Goal: Information Seeking & Learning: Check status

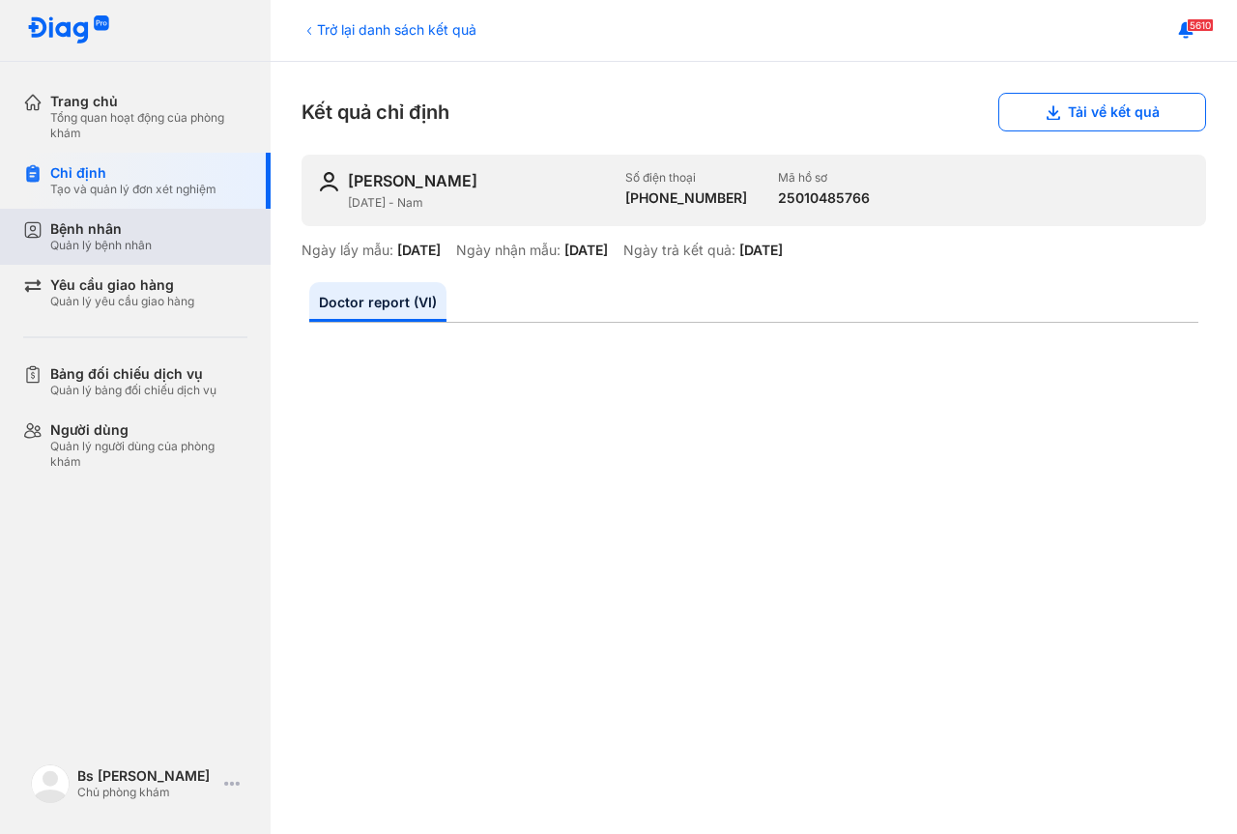
click at [117, 242] on div "Quản lý bệnh nhân" at bounding box center [100, 245] width 101 height 15
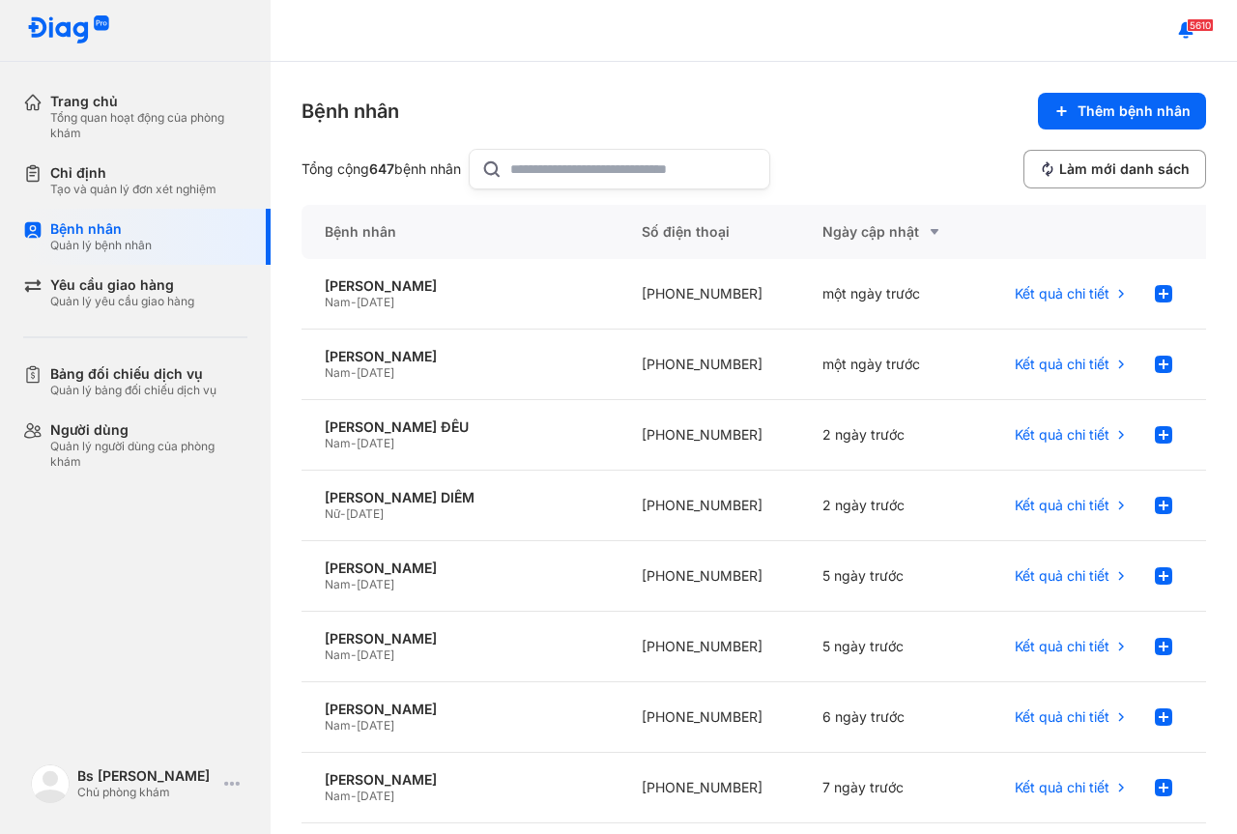
click at [669, 161] on input "text" at bounding box center [633, 169] width 247 height 39
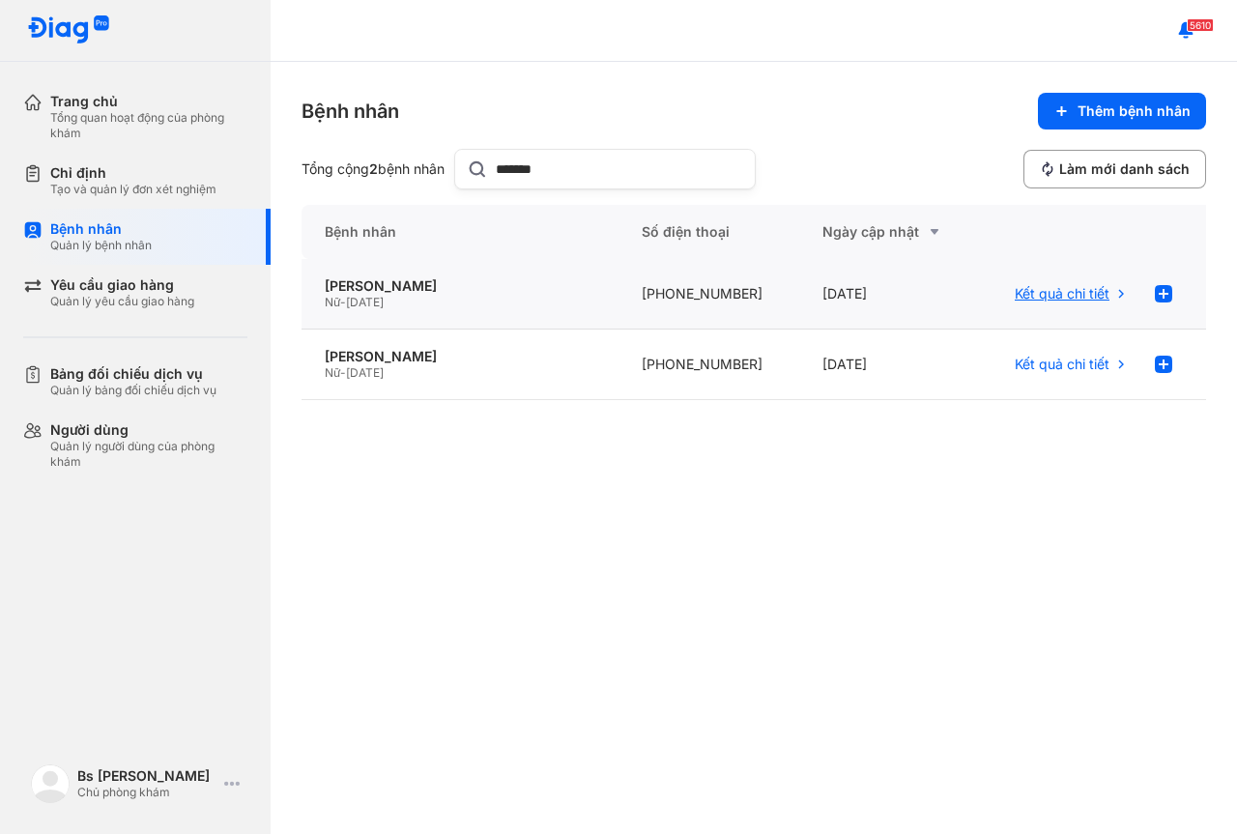
type input "*******"
click at [1090, 293] on span "Kết quả chi tiết" at bounding box center [1061, 293] width 95 height 17
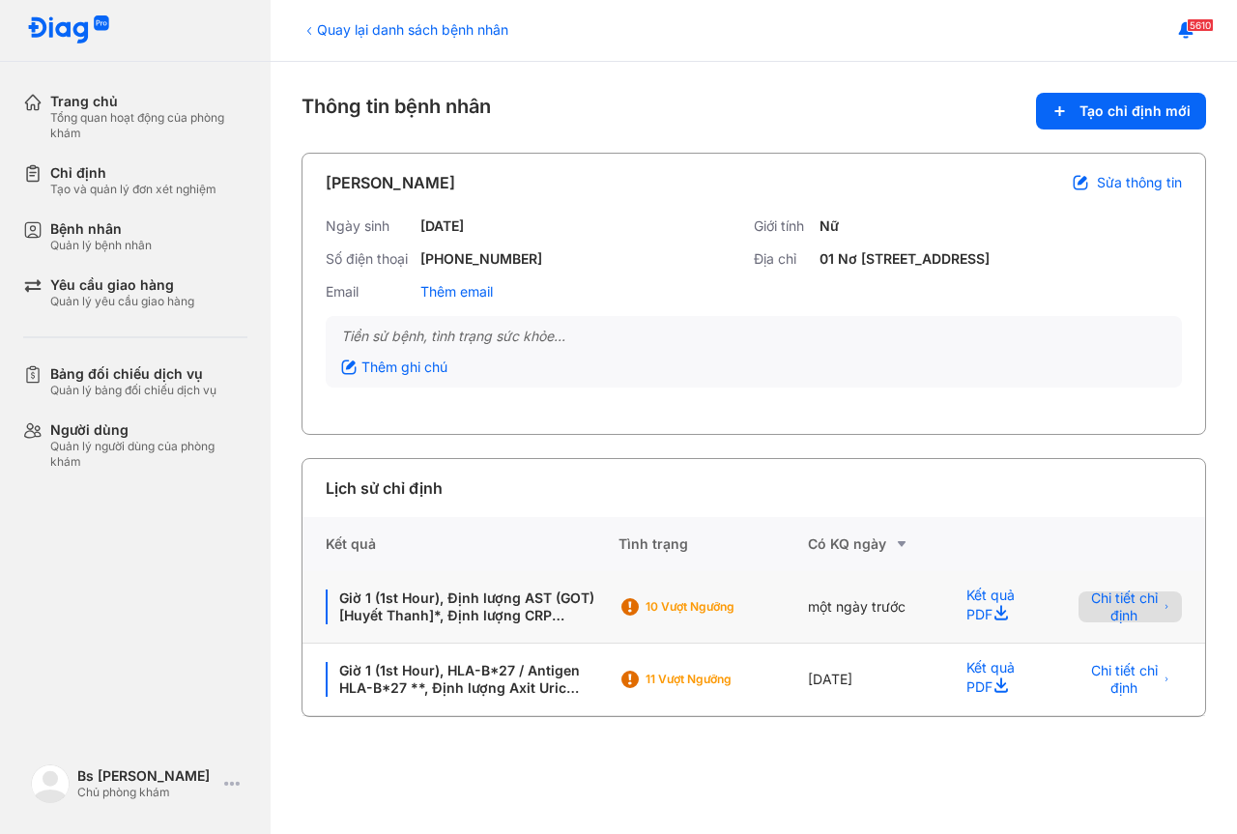
click at [1127, 617] on span "Chi tiết chỉ định" at bounding box center [1124, 606] width 68 height 35
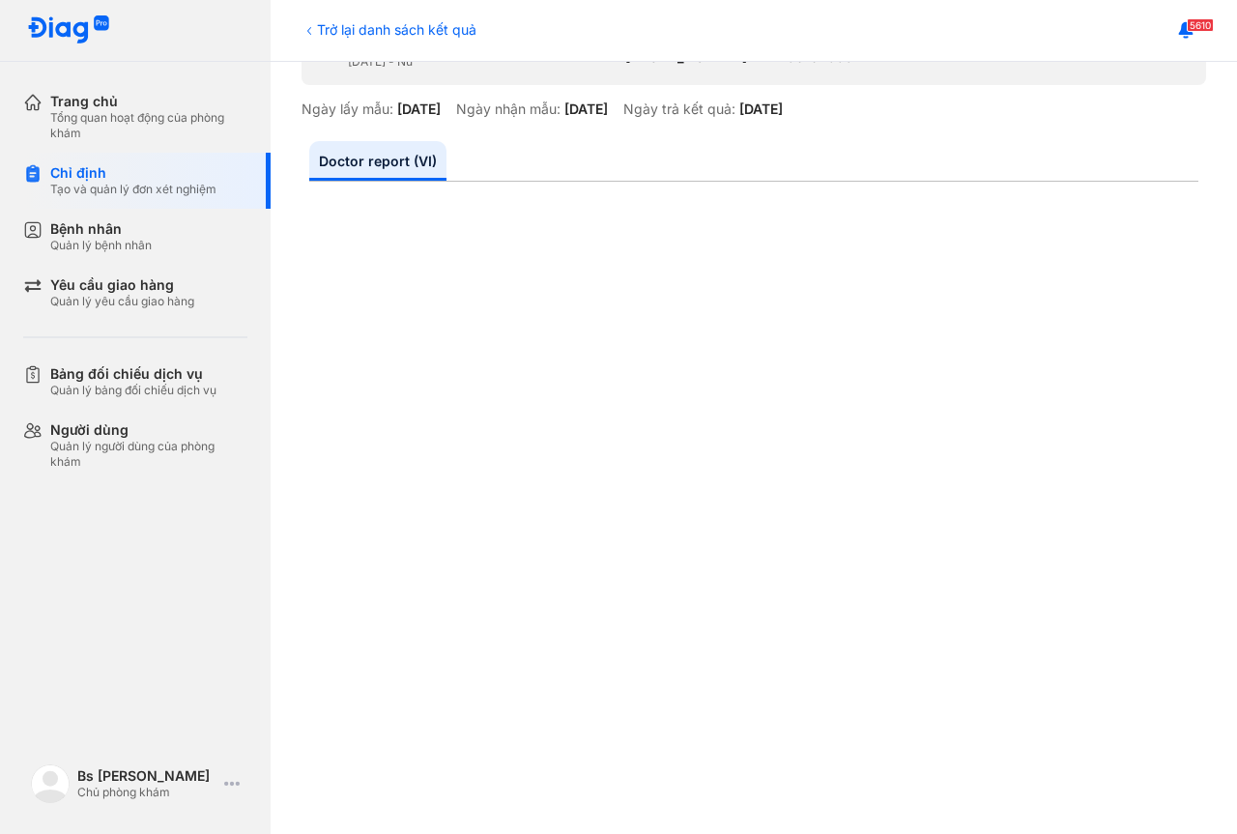
scroll to position [133, 0]
